Goal: Find specific page/section: Locate a particular part of the current website

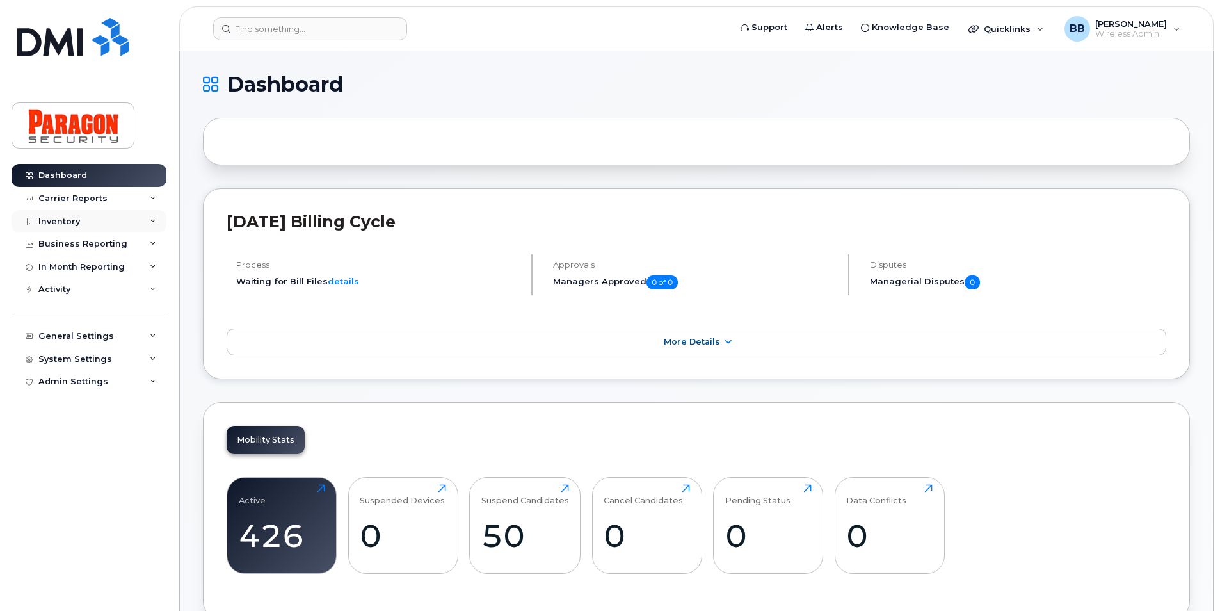
click at [71, 218] on div "Inventory" at bounding box center [59, 221] width 42 height 10
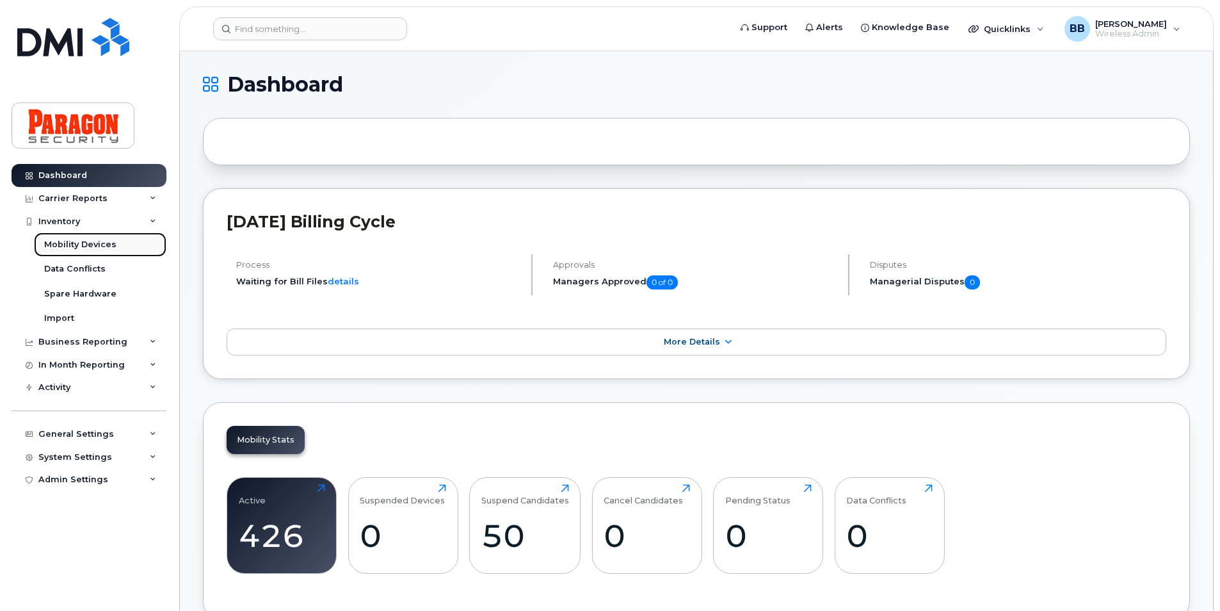
click at [79, 246] on div "Mobility Devices" at bounding box center [80, 245] width 72 height 12
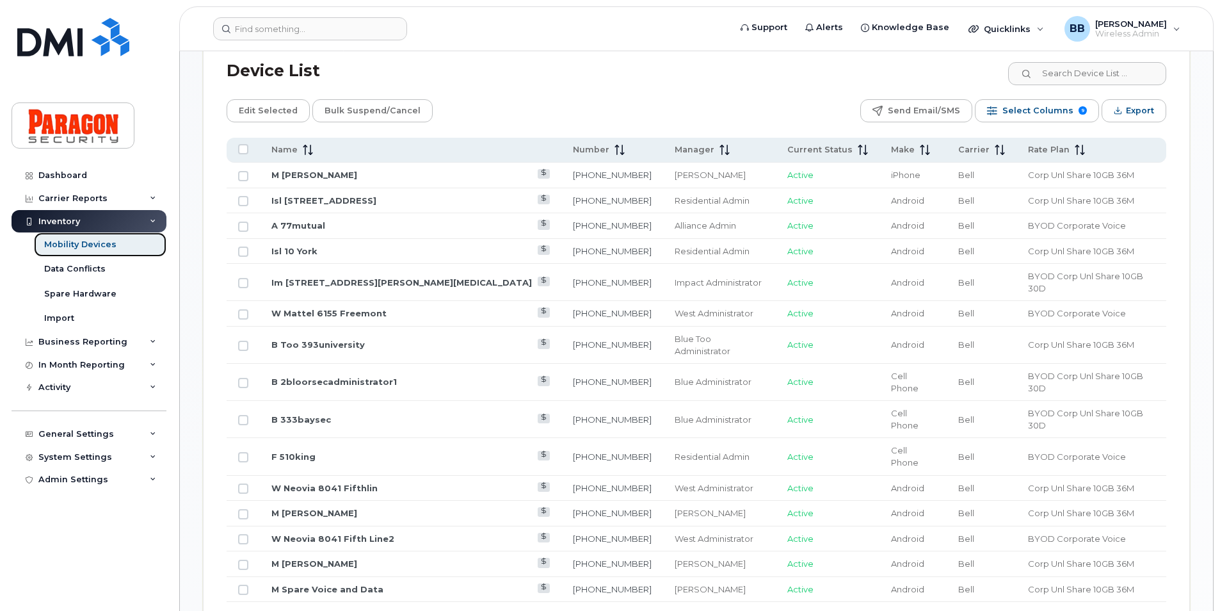
scroll to position [640, 0]
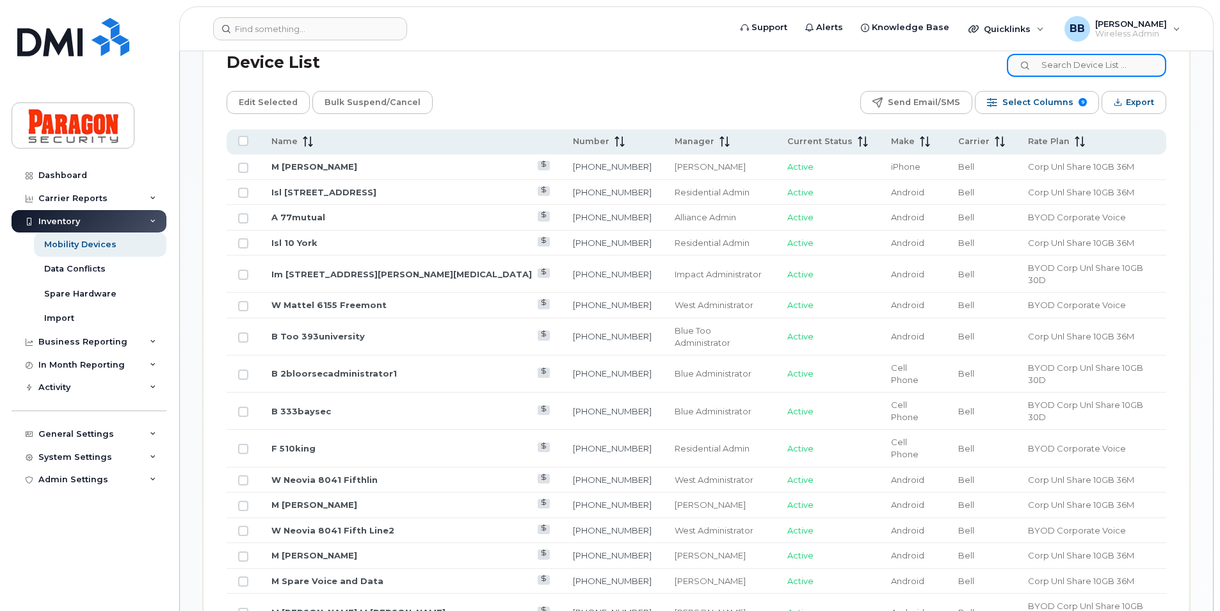
click at [652, 71] on input at bounding box center [1086, 65] width 159 height 23
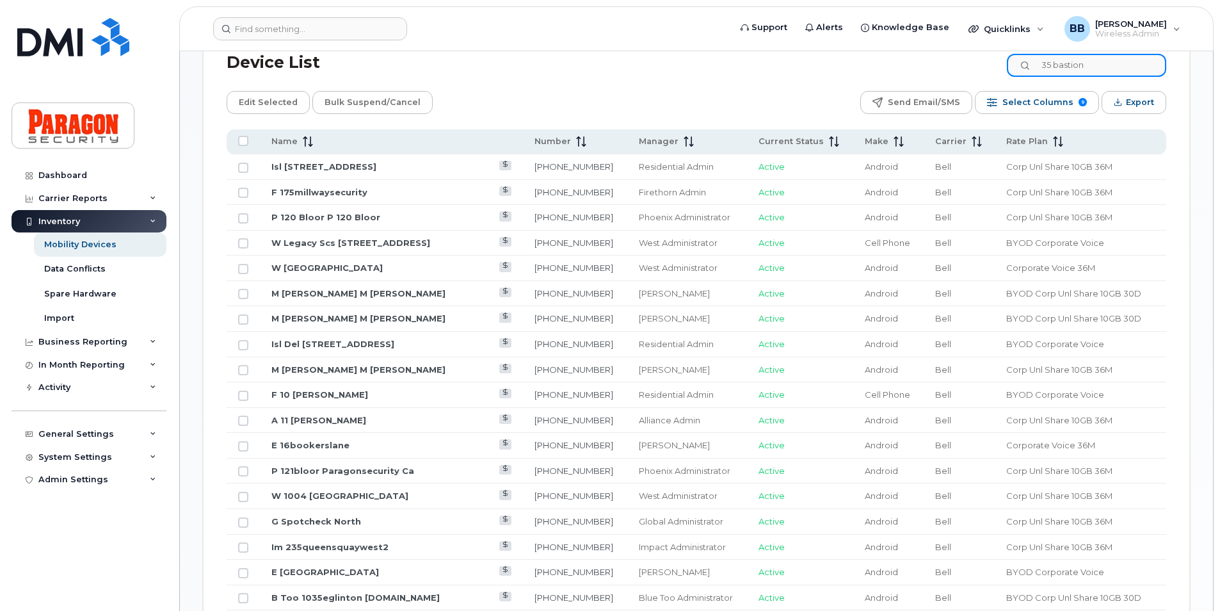
type input "35 bastion"
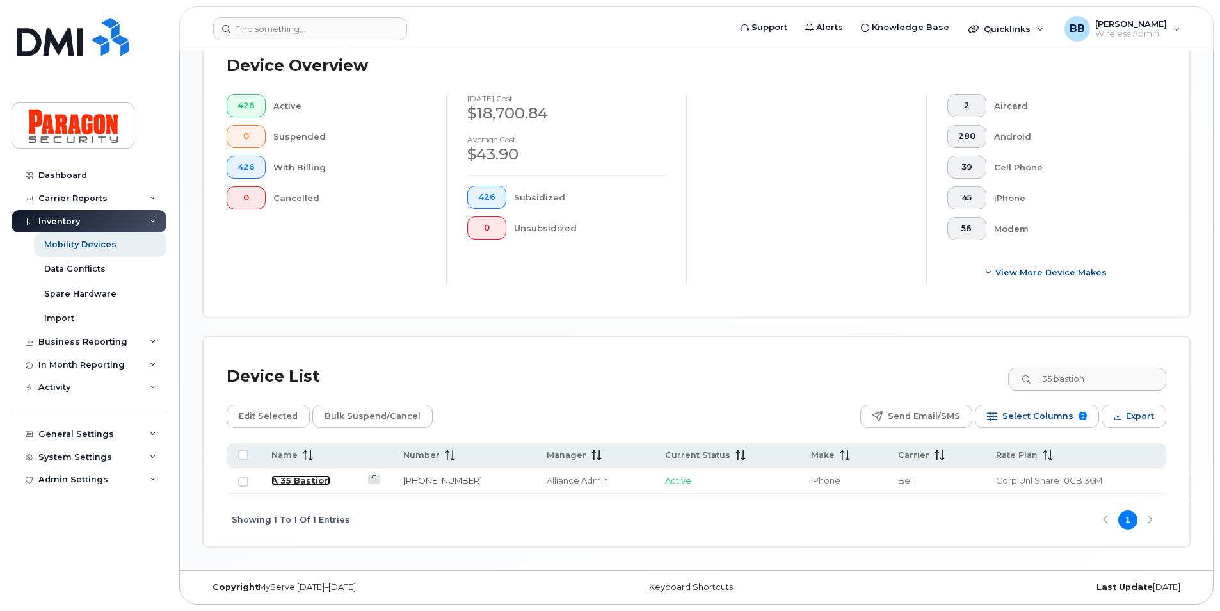
click at [310, 473] on link "A 35 Bastion" at bounding box center [300, 480] width 59 height 10
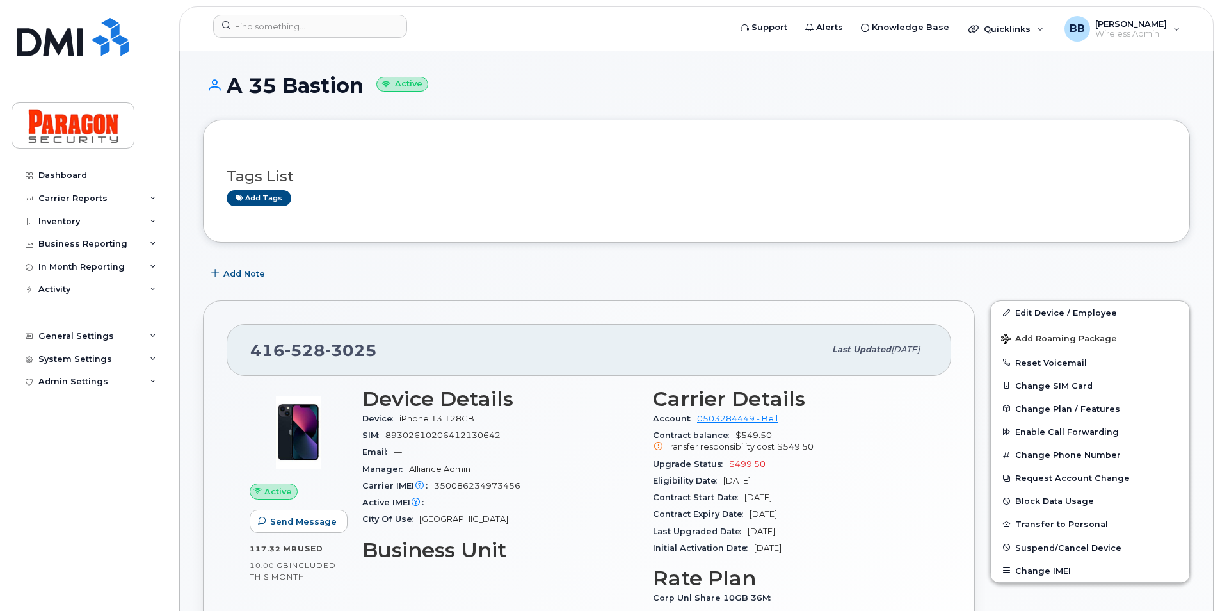
scroll to position [128, 0]
